Goal: Task Accomplishment & Management: Manage account settings

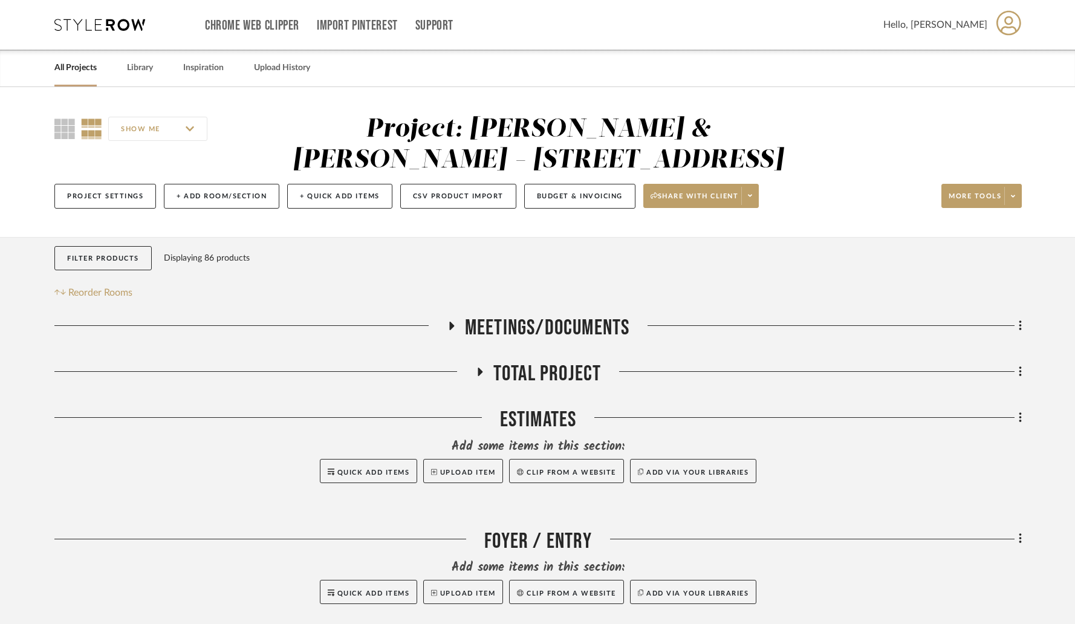
click at [82, 65] on link "All Projects" at bounding box center [75, 68] width 42 height 16
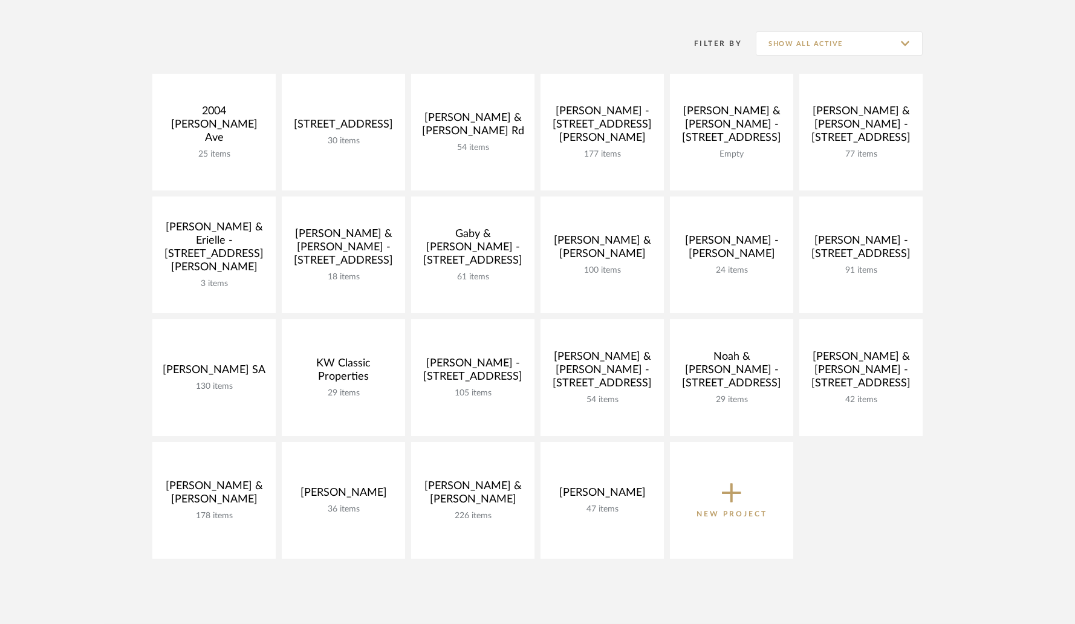
scroll to position [155, 0]
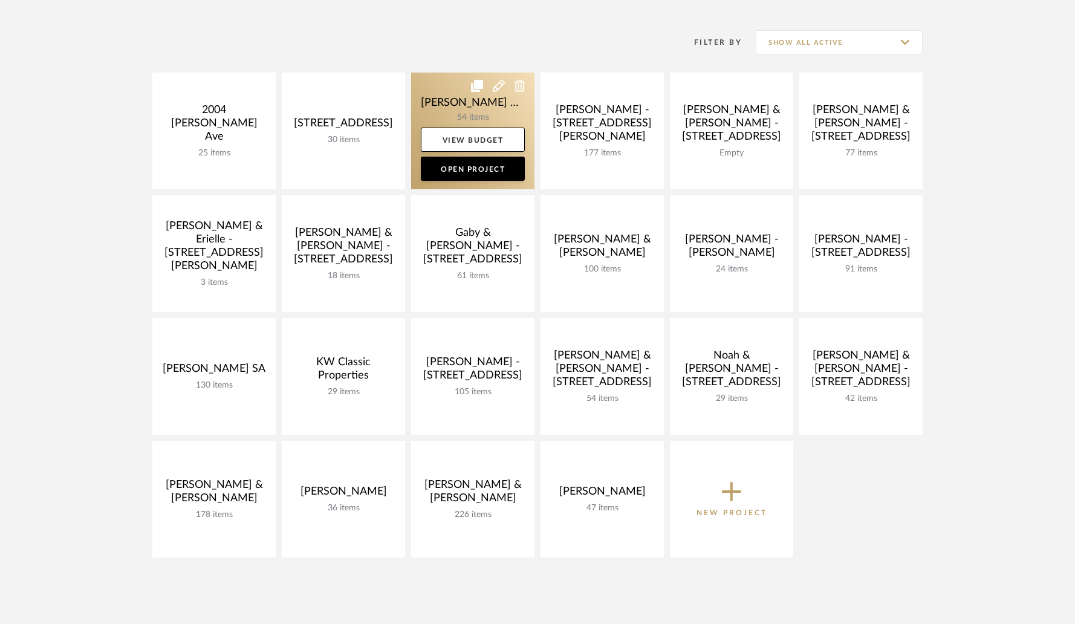
click at [442, 111] on link at bounding box center [472, 131] width 123 height 117
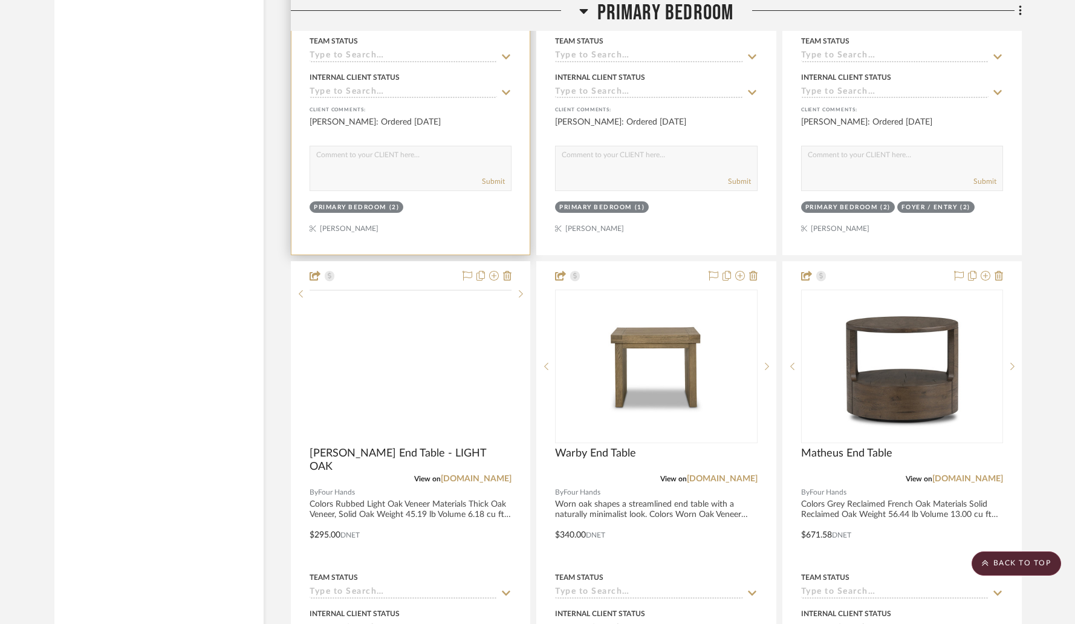
scroll to position [5454, 0]
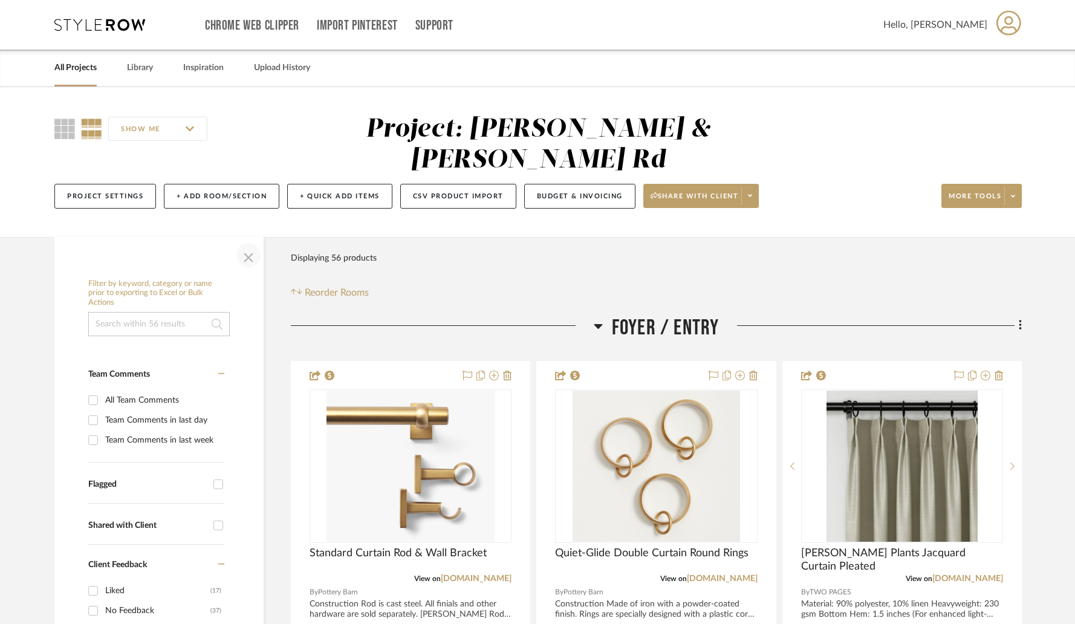
click at [249, 241] on span "button" at bounding box center [248, 255] width 29 height 29
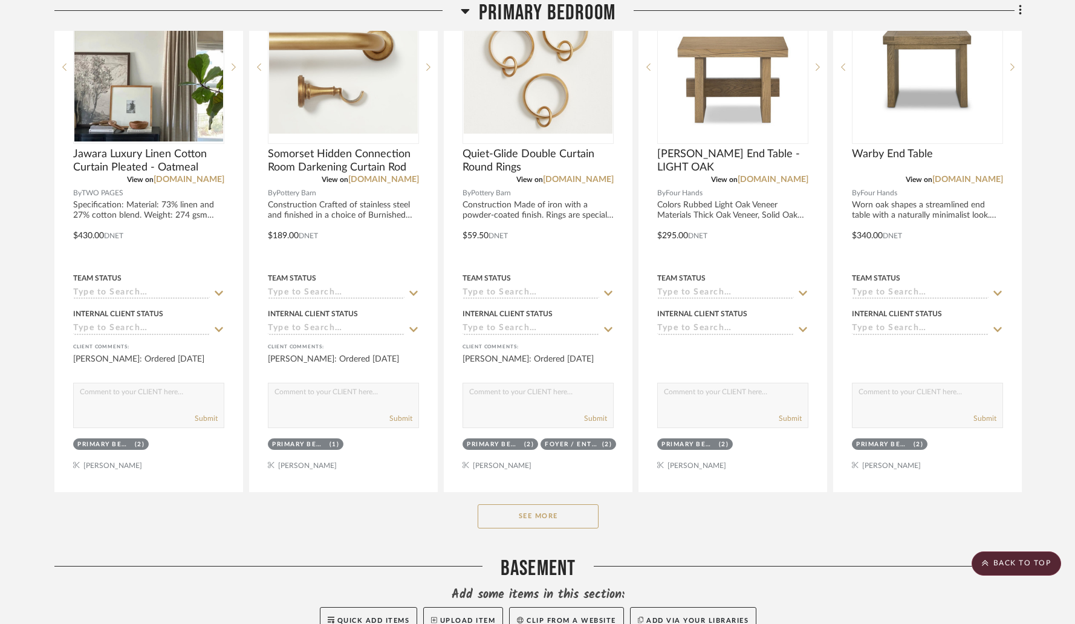
scroll to position [2491, 0]
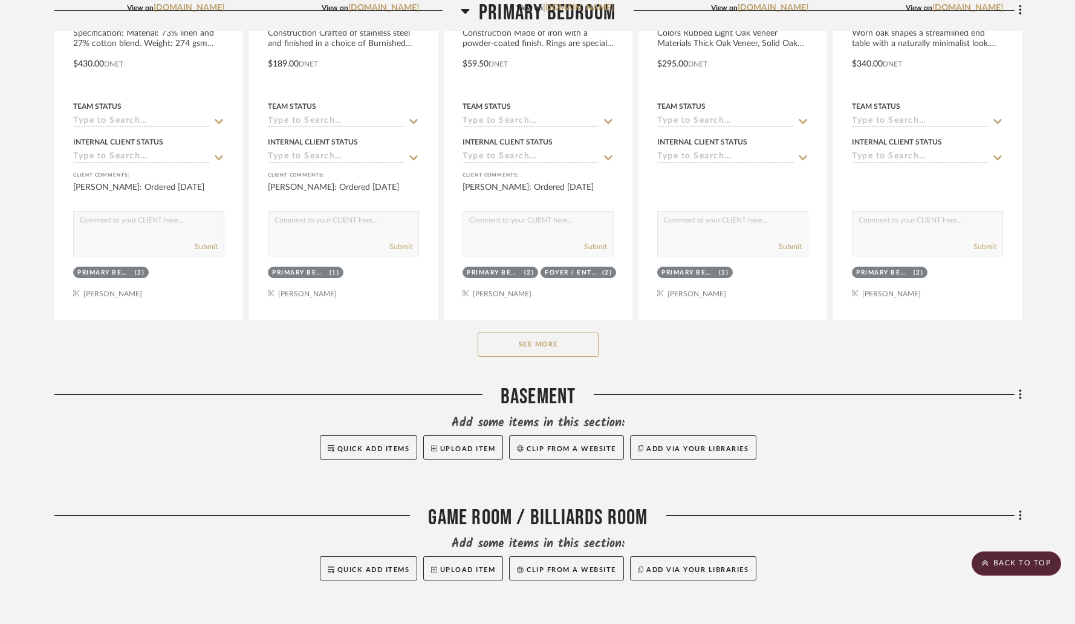
click at [538, 333] on button "See More" at bounding box center [538, 345] width 121 height 24
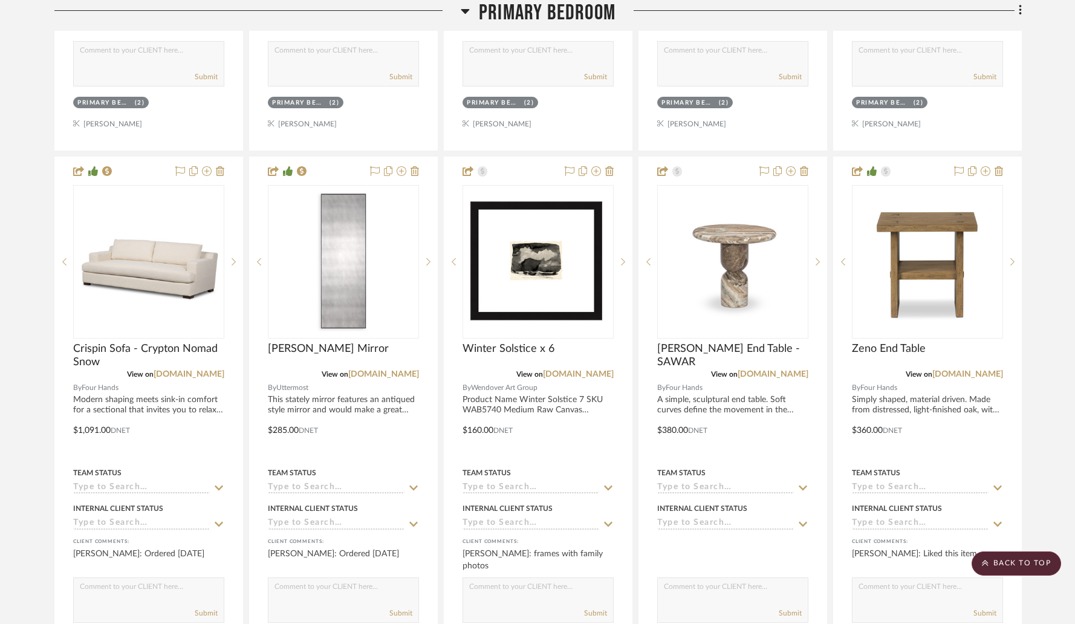
scroll to position [3767, 0]
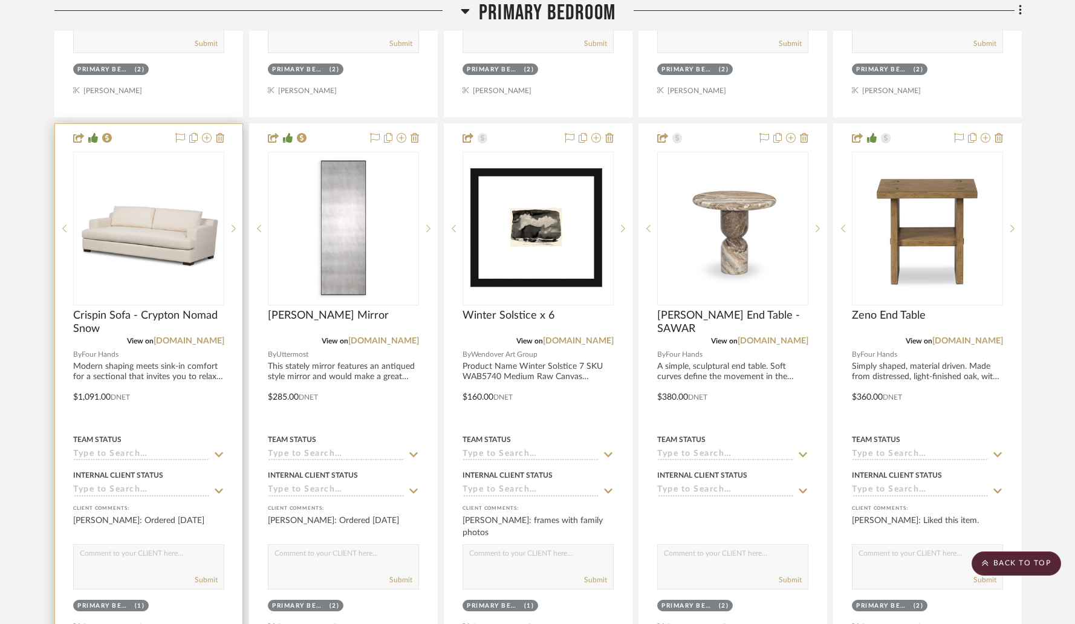
click at [120, 545] on textarea at bounding box center [149, 556] width 150 height 23
type textarea "SHIPPED"
